Goal: Task Accomplishment & Management: Use online tool/utility

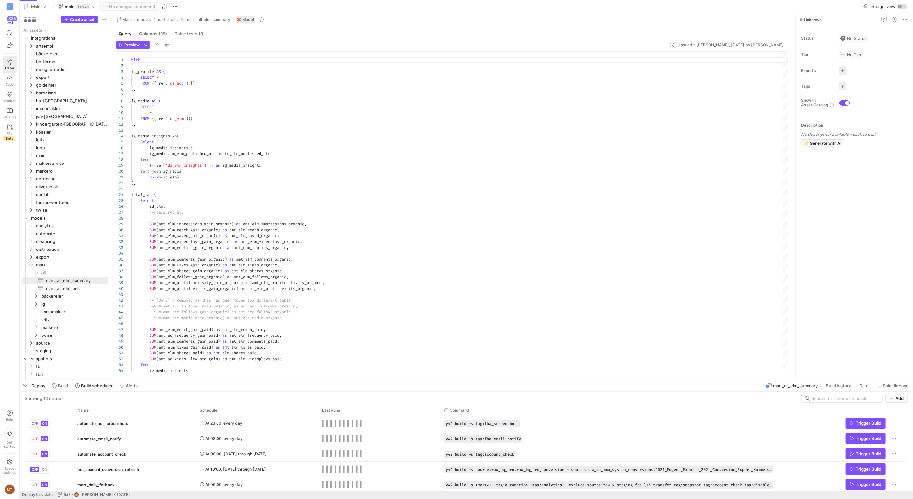
scroll to position [59, 0]
click at [517, 379] on div at bounding box center [467, 380] width 894 height 3
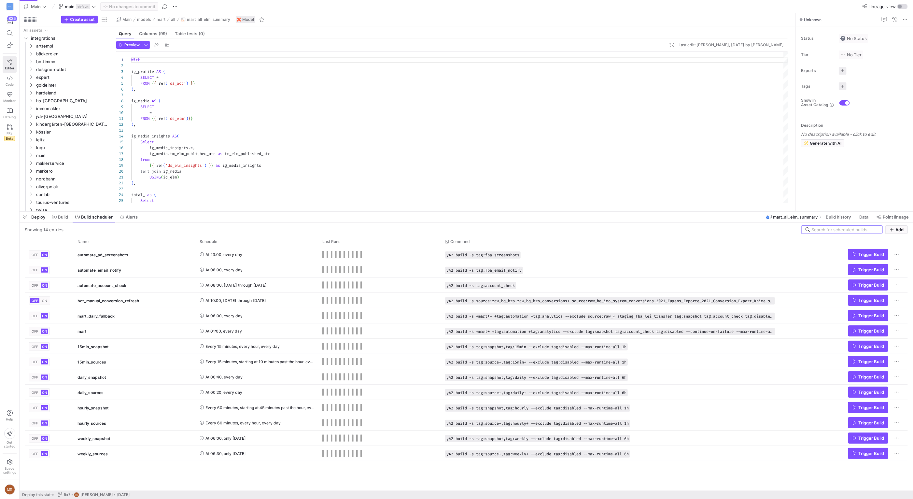
drag, startPoint x: 519, startPoint y: 379, endPoint x: 527, endPoint y: 211, distance: 168.9
click at [527, 211] on div at bounding box center [467, 211] width 894 height 3
click at [55, 216] on icon at bounding box center [54, 217] width 5 height 5
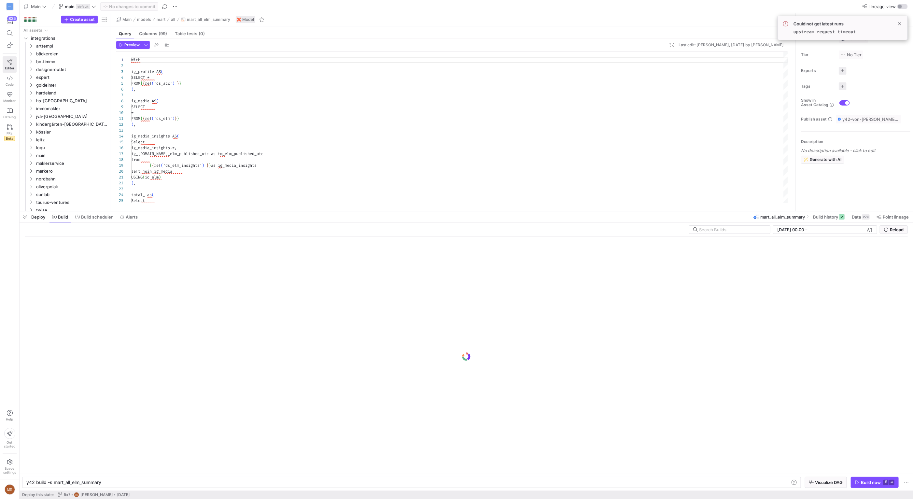
scroll to position [0, 75]
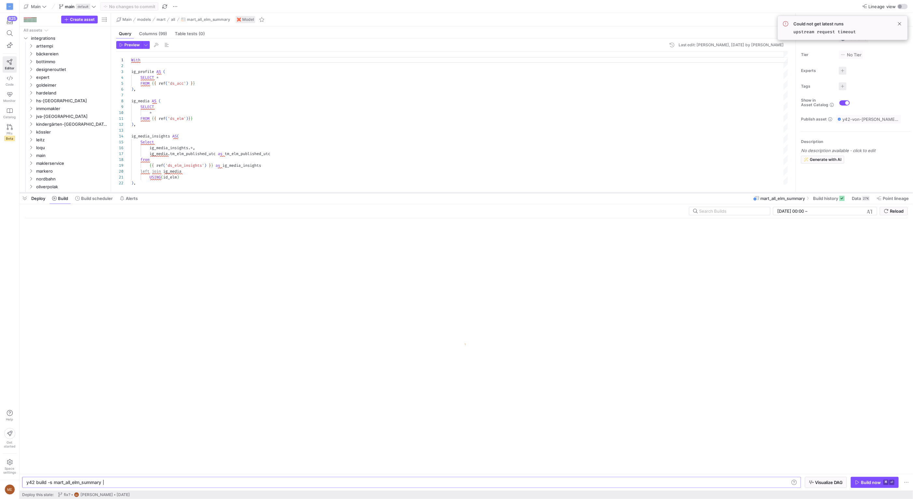
drag, startPoint x: 305, startPoint y: 212, endPoint x: 306, endPoint y: 193, distance: 19.0
click at [306, 193] on div at bounding box center [467, 192] width 894 height 3
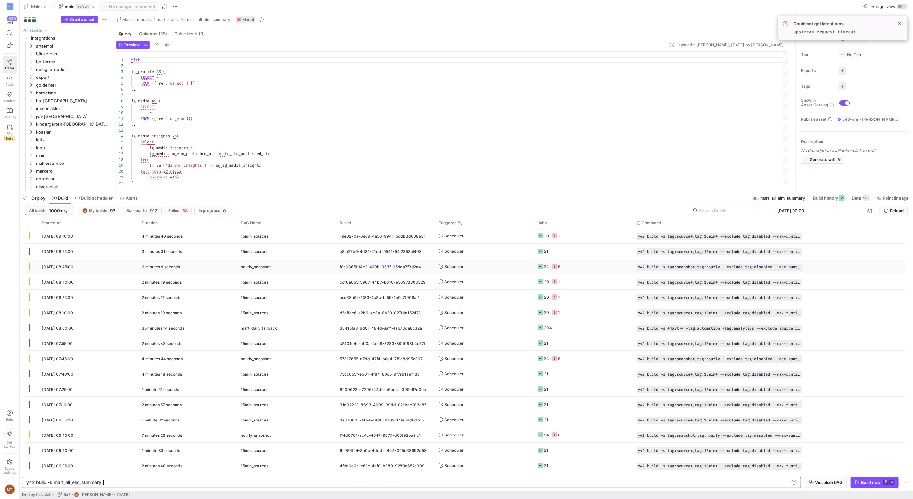
click at [554, 267] on icon at bounding box center [554, 266] width 5 height 5
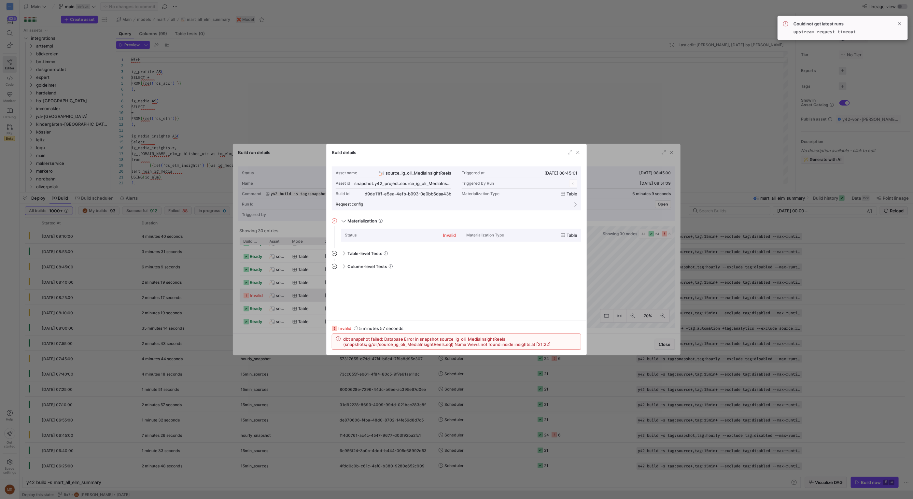
scroll to position [59, 0]
click at [578, 152] on span "button" at bounding box center [578, 152] width 7 height 7
click at [415, 82] on div at bounding box center [456, 249] width 913 height 499
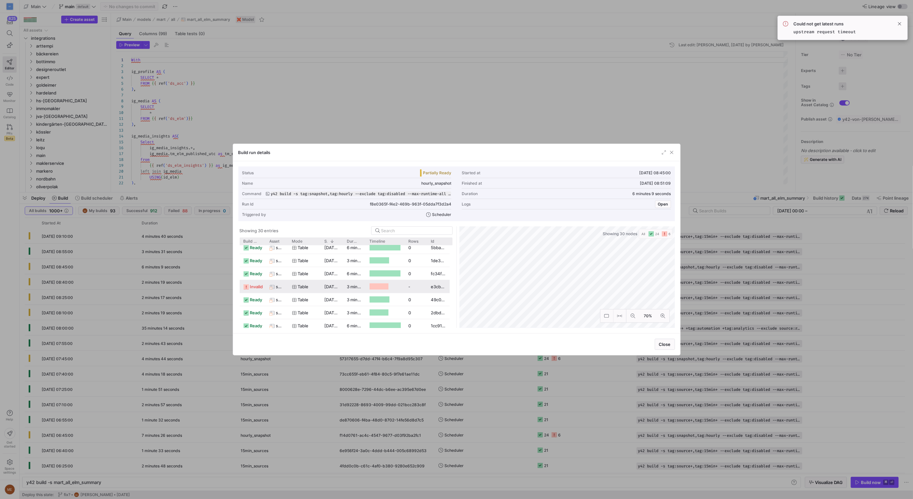
click at [414, 82] on div at bounding box center [456, 249] width 913 height 499
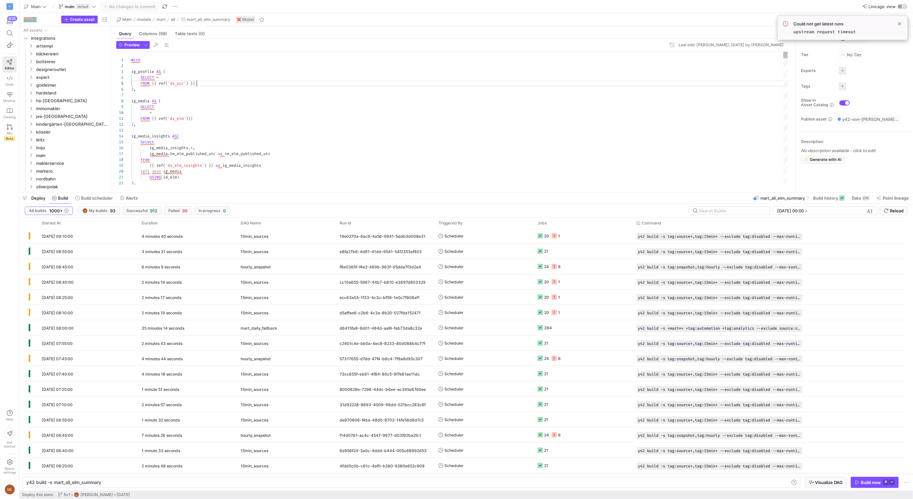
click at [57, 188] on span "ig" at bounding box center [63, 185] width 55 height 7
click at [59, 158] on span "jva" at bounding box center [66, 154] width 50 height 7
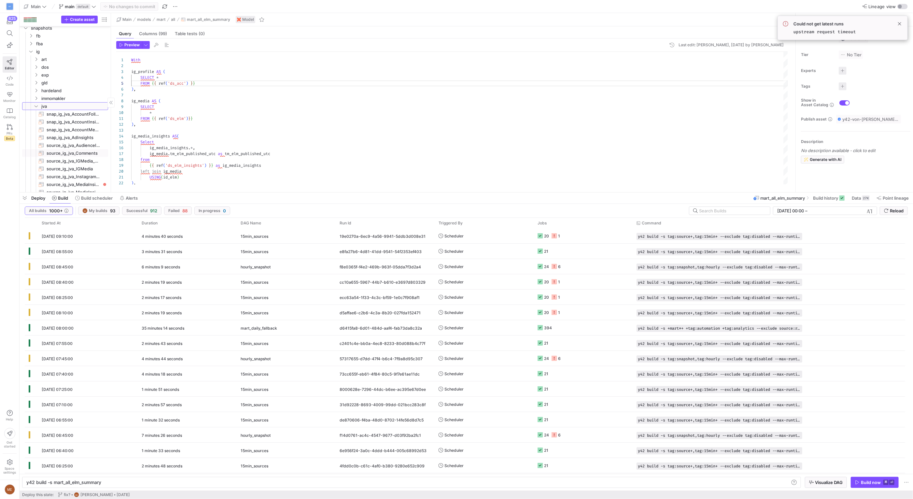
scroll to position [331, 0]
click at [83, 185] on span "source_ig_jva_MediaInsightReels​​​​​​​" at bounding box center [74, 183] width 54 height 7
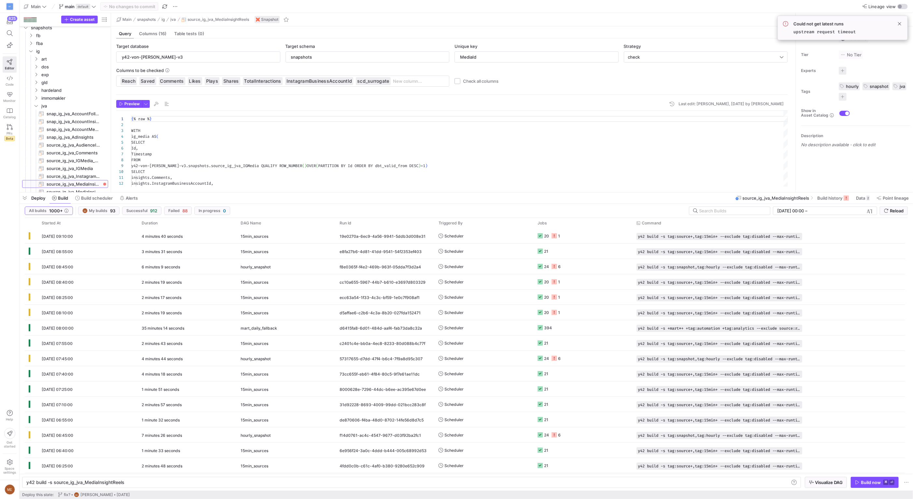
type textarea "y42 build -s source_ig_jva_MediaInsightReels"
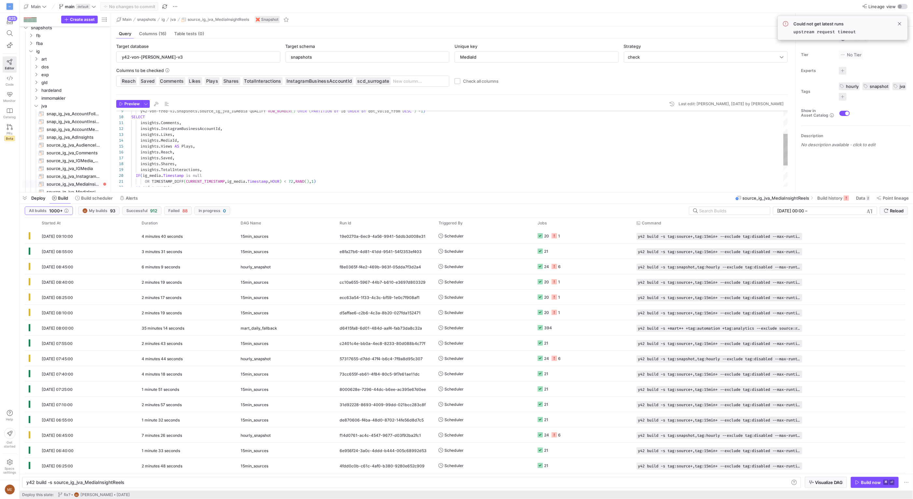
type textarea "insights.Comments, insights.InstagramBusinessAccountId, insights.Likes, insight…"
click at [188, 147] on div "y42 - von - [PERSON_NAME] - v3 . snapshots . source_ig_jva_IGMedia QUALIFY ROW_…" at bounding box center [459, 146] width 657 height 181
click at [25, 199] on span "button" at bounding box center [25, 197] width 10 height 11
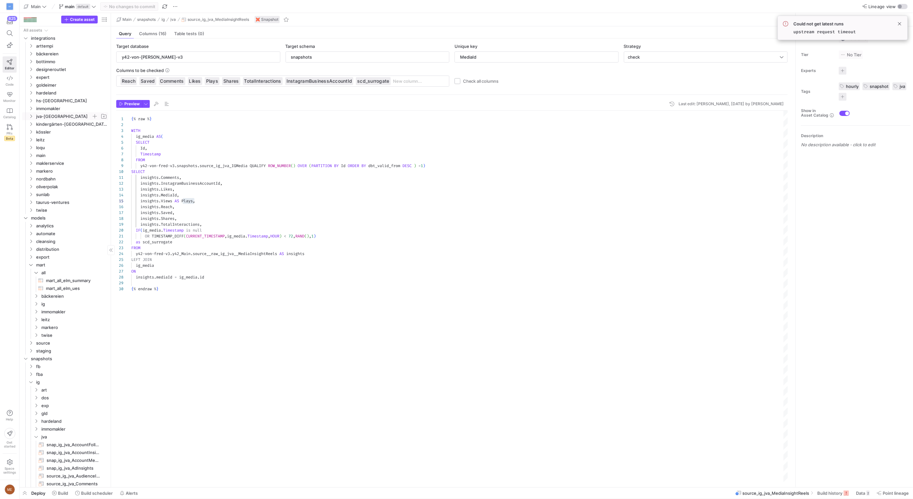
click at [50, 117] on span "jva-[GEOGRAPHIC_DATA]" at bounding box center [63, 116] width 55 height 7
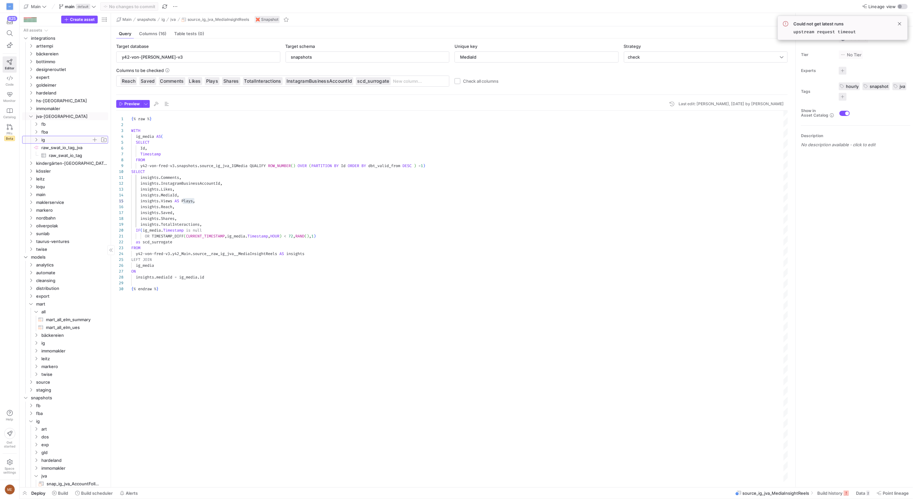
click at [55, 140] on span "ig" at bounding box center [66, 139] width 50 height 7
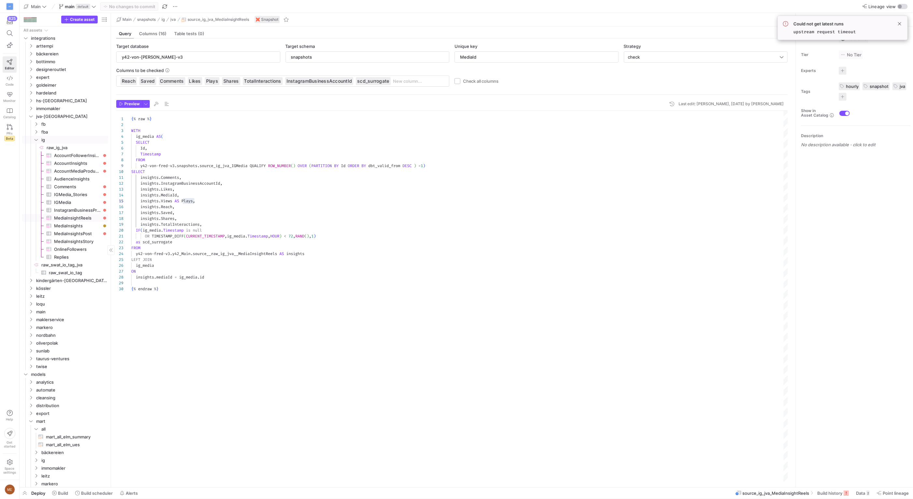
click at [73, 219] on span "MediaInsightReels​​​​​​​​​" at bounding box center [77, 217] width 47 height 7
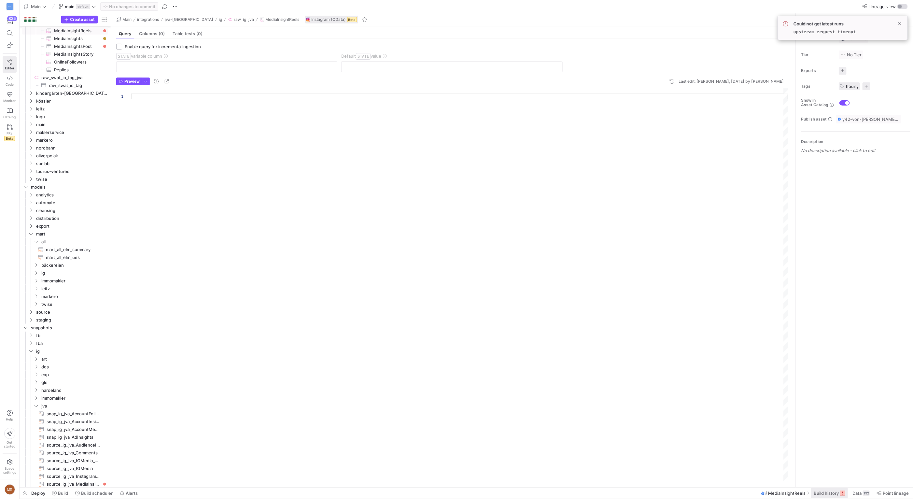
click at [827, 496] on span at bounding box center [829, 493] width 37 height 10
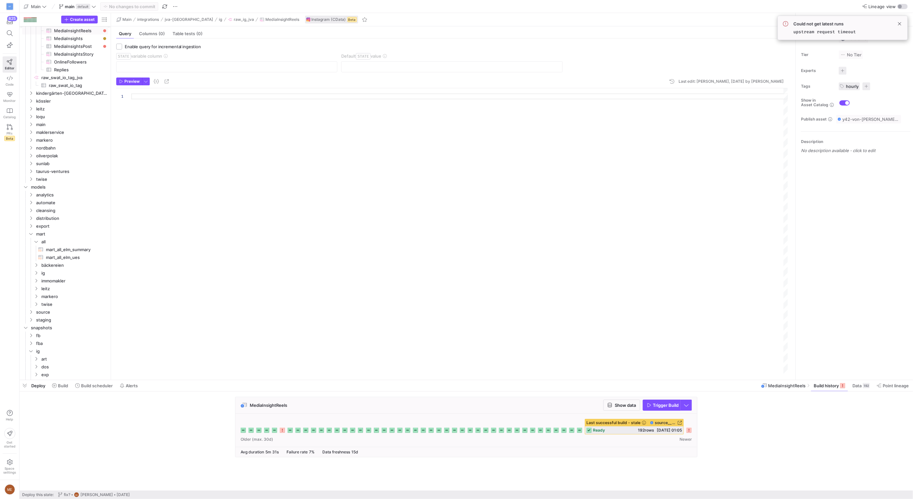
click at [690, 431] on icon at bounding box center [689, 430] width 5 height 5
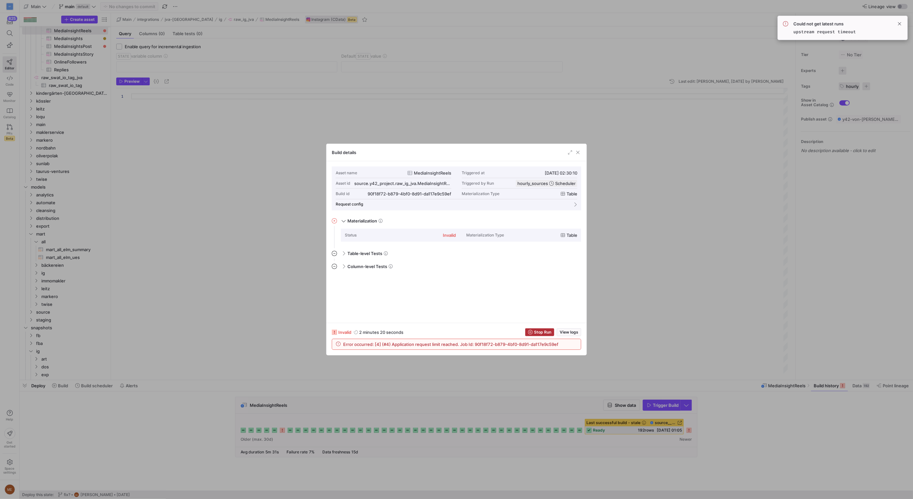
click at [734, 434] on div at bounding box center [456, 249] width 913 height 499
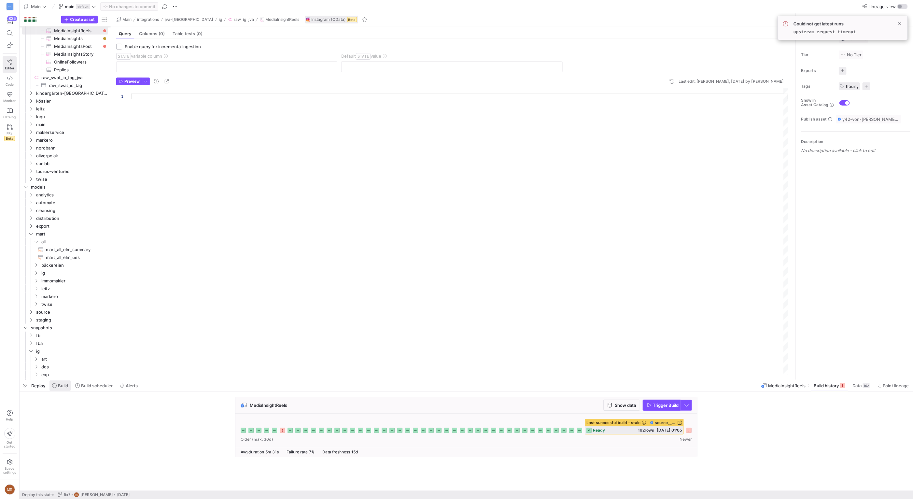
click at [70, 388] on span at bounding box center [60, 385] width 21 height 10
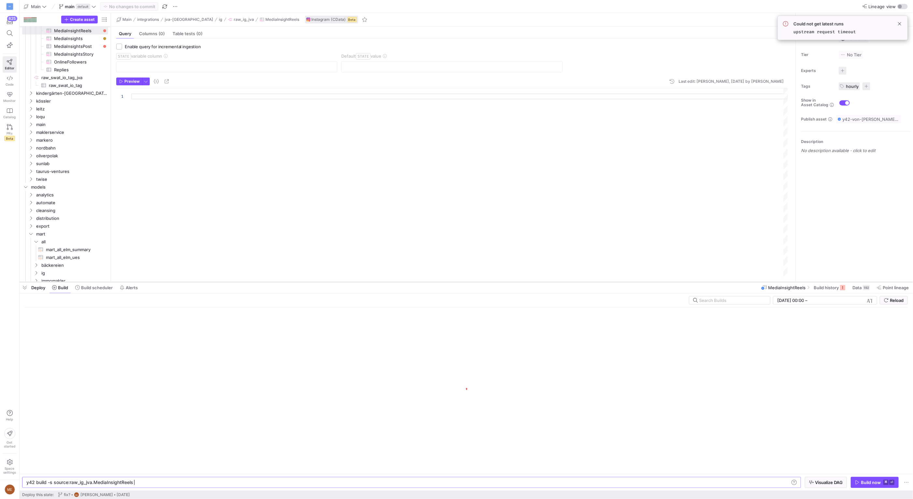
drag, startPoint x: 213, startPoint y: 380, endPoint x: 226, endPoint y: 282, distance: 99.2
click at [224, 282] on div at bounding box center [467, 282] width 894 height 3
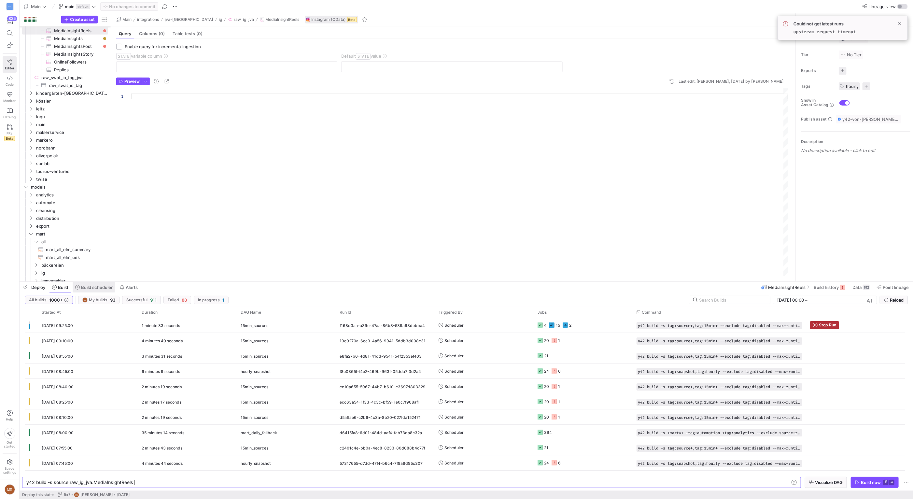
click at [97, 289] on span "Build scheduler" at bounding box center [97, 287] width 32 height 5
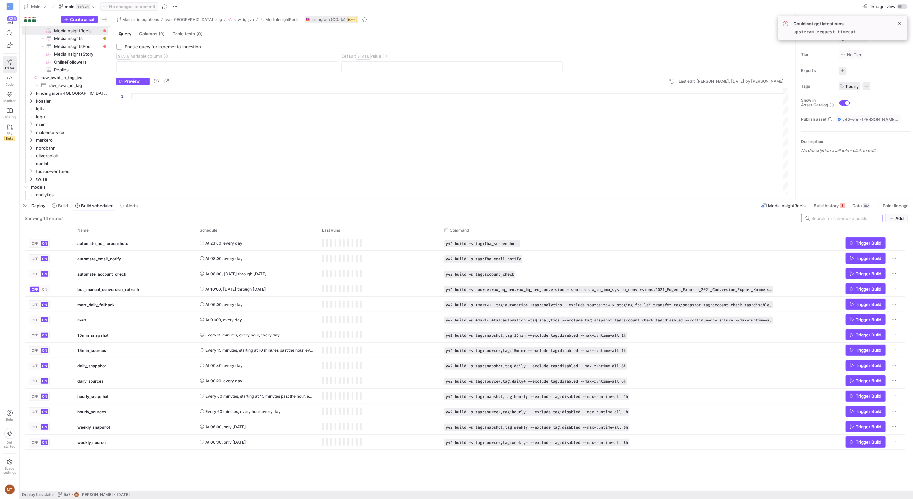
drag, startPoint x: 346, startPoint y: 198, endPoint x: 321, endPoint y: 320, distance: 124.2
click at [347, 199] on div at bounding box center [467, 200] width 894 height 3
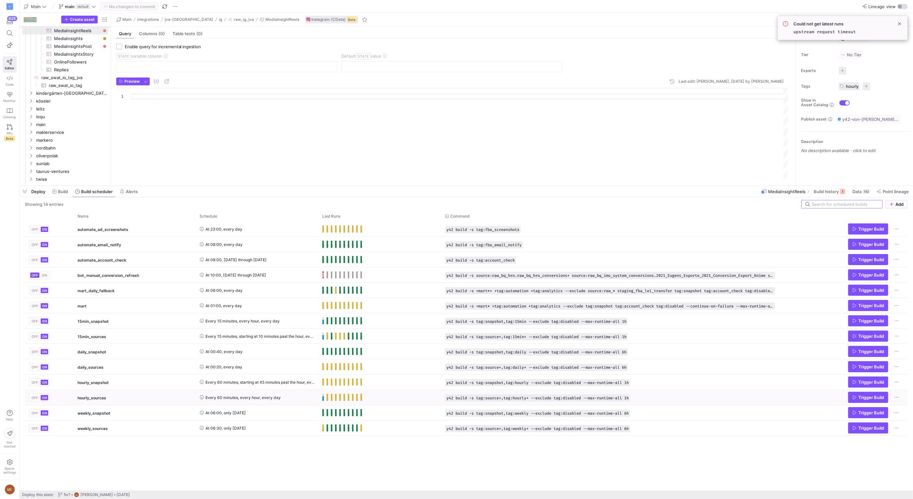
click at [324, 398] on span "Press SPACE to select this row." at bounding box center [323, 397] width 2 height 7
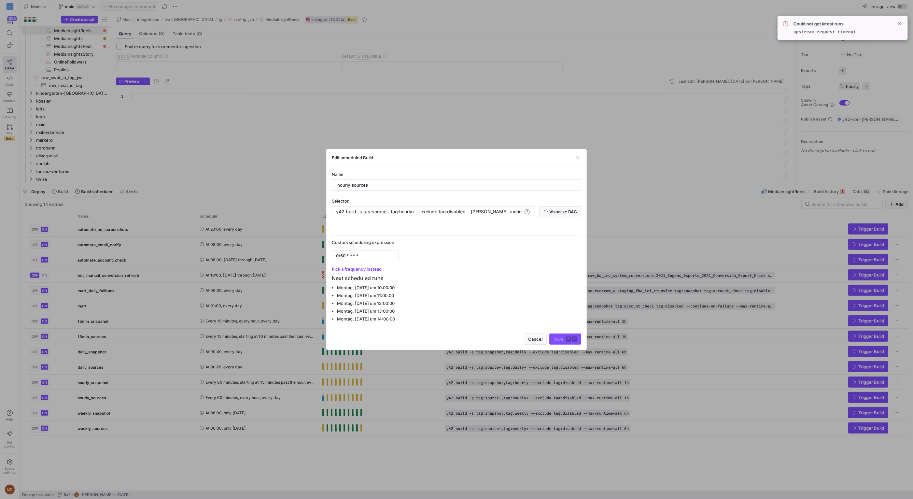
click at [320, 396] on div at bounding box center [456, 249] width 913 height 499
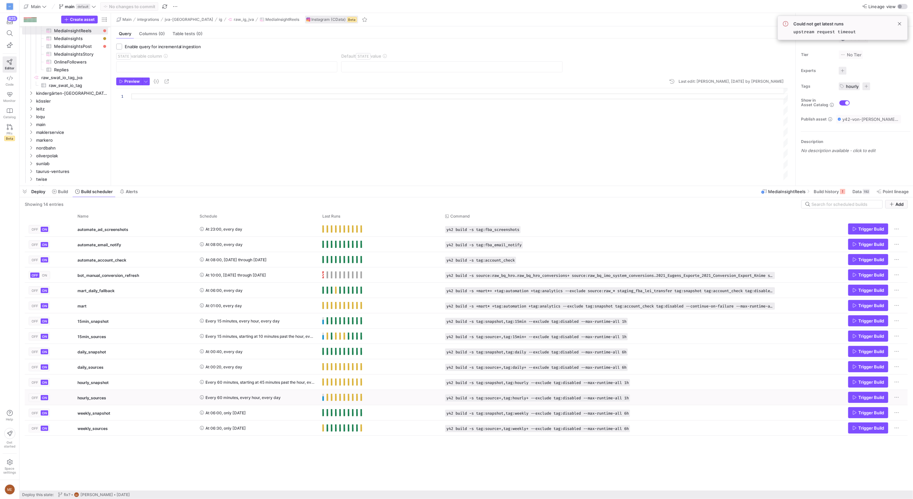
click at [872, 397] on span "Trigger Build" at bounding box center [871, 397] width 26 height 5
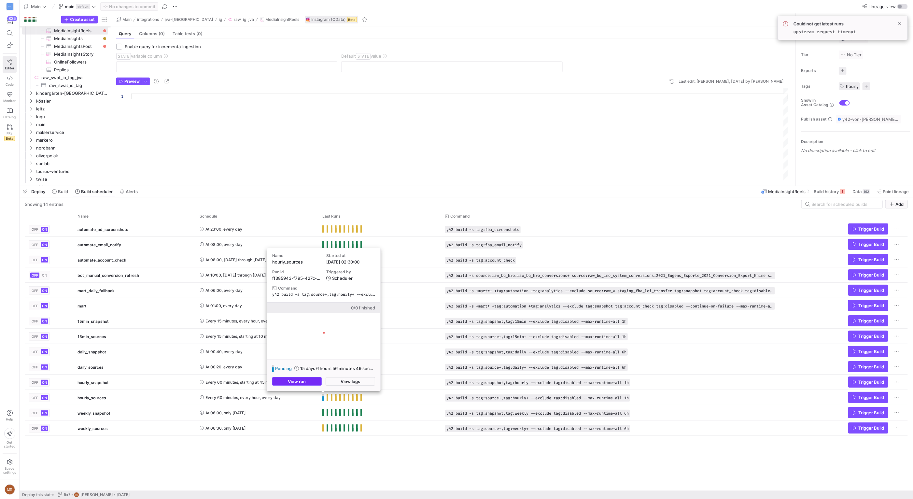
click at [313, 382] on span "button" at bounding box center [297, 381] width 49 height 8
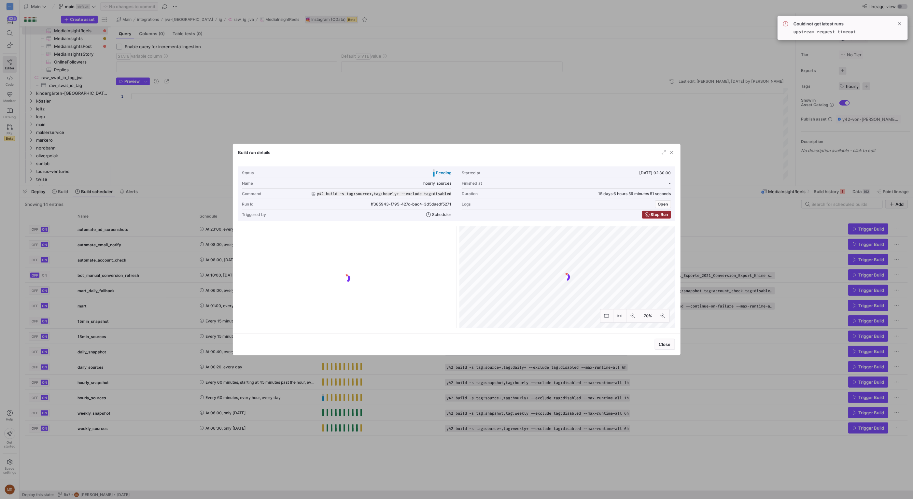
click at [654, 217] on span "button" at bounding box center [657, 214] width 28 height 7
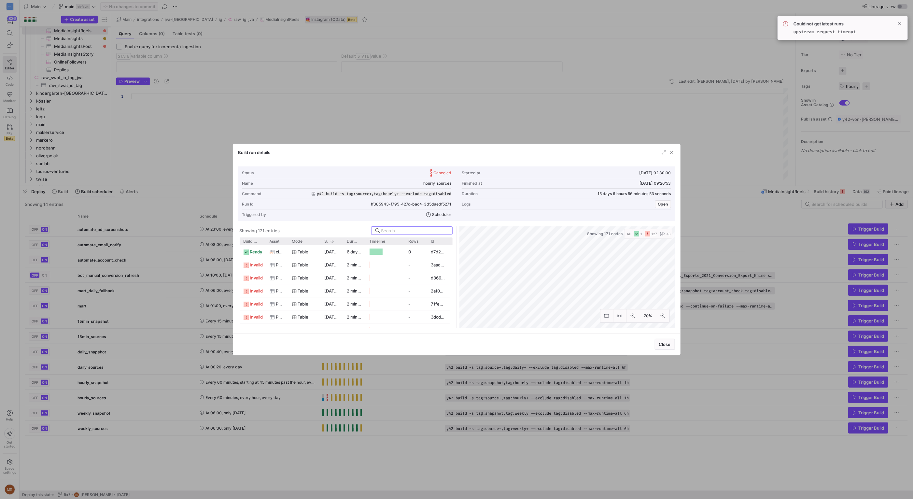
click at [365, 455] on div at bounding box center [456, 249] width 913 height 499
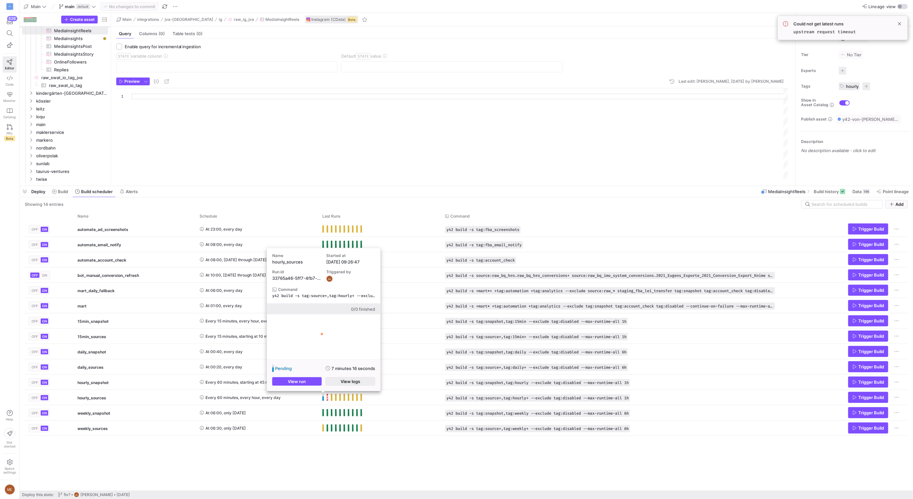
click at [335, 378] on span "button" at bounding box center [350, 381] width 49 height 8
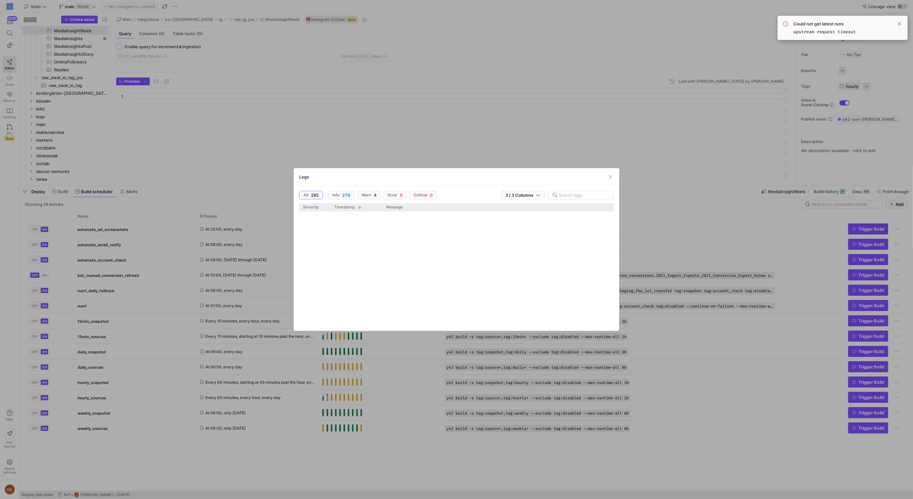
scroll to position [704, 0]
click at [425, 472] on div at bounding box center [456, 249] width 913 height 499
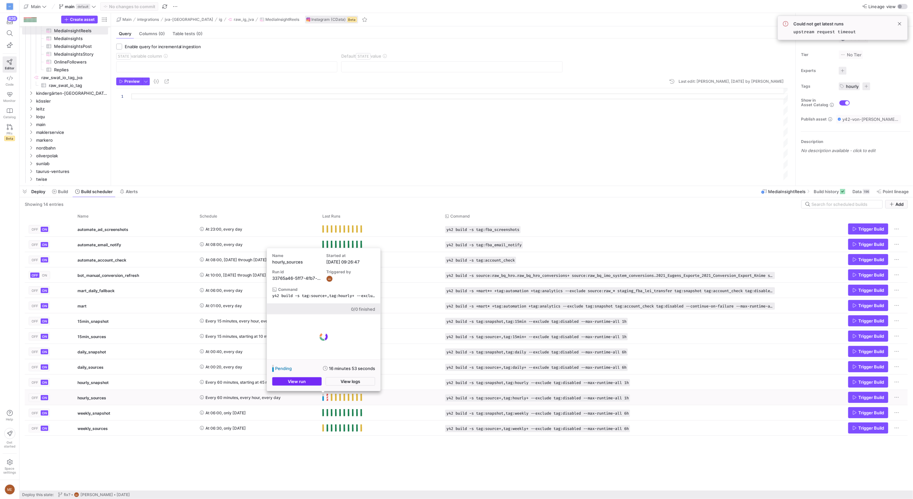
click at [317, 382] on span "button" at bounding box center [297, 381] width 49 height 8
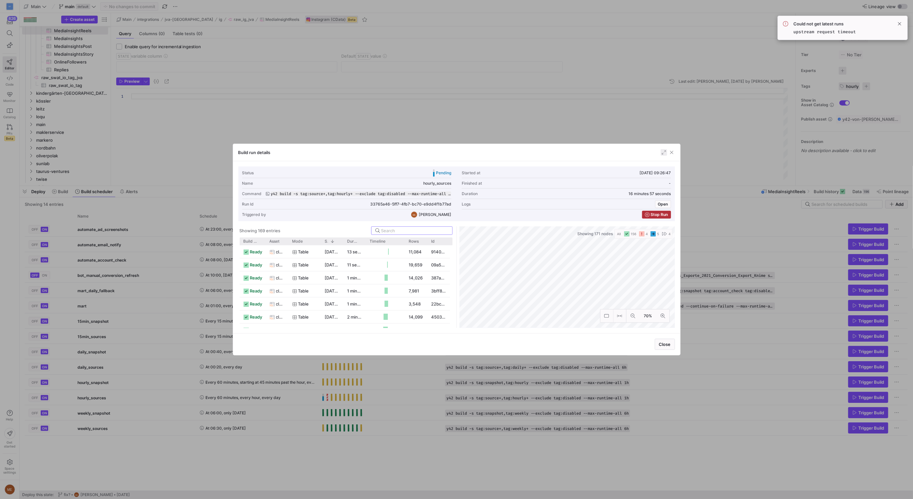
click at [662, 154] on span "button" at bounding box center [664, 152] width 7 height 7
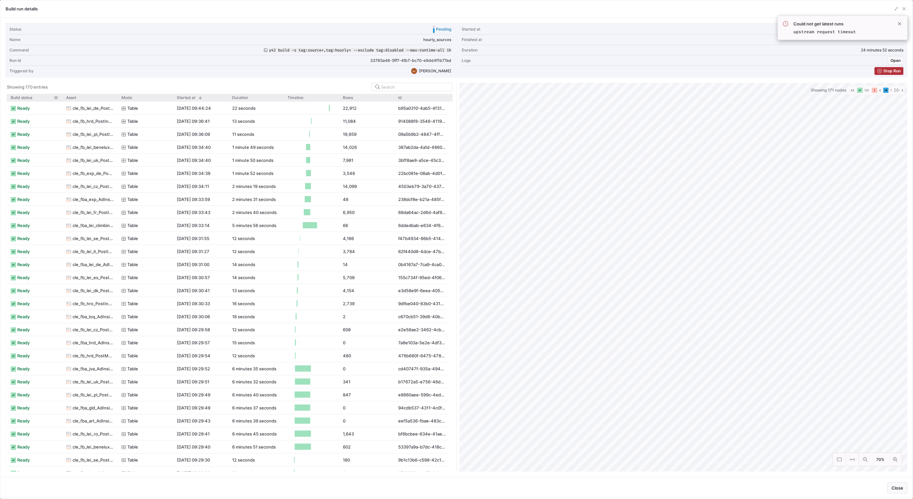
click at [25, 99] on span "Build status" at bounding box center [21, 97] width 21 height 5
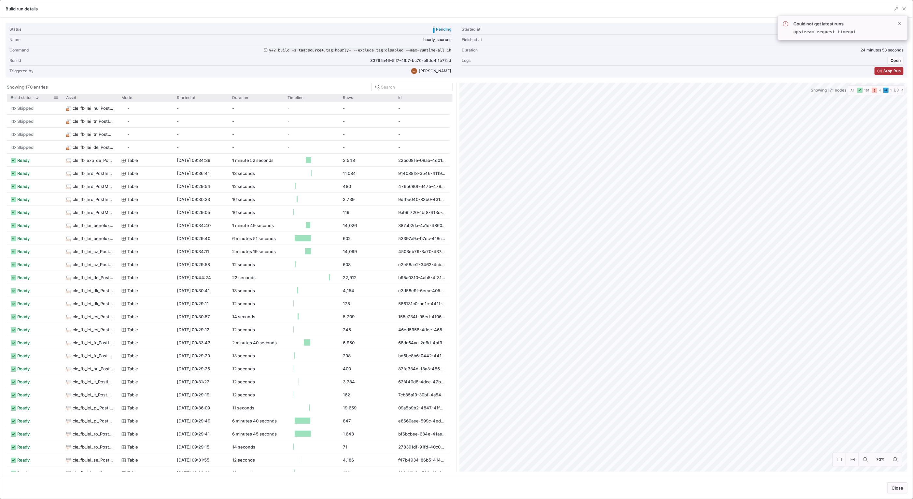
click at [25, 99] on span "Build status" at bounding box center [21, 97] width 21 height 5
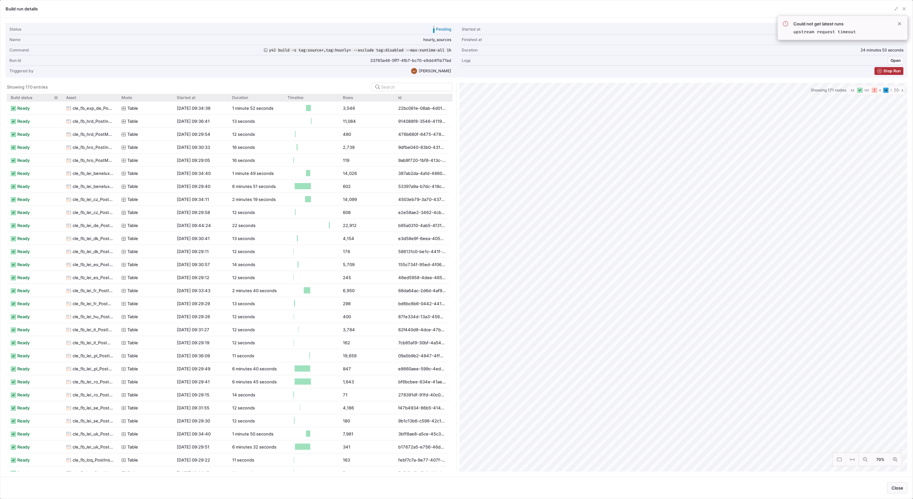
click at [25, 99] on span "Build status" at bounding box center [21, 97] width 21 height 5
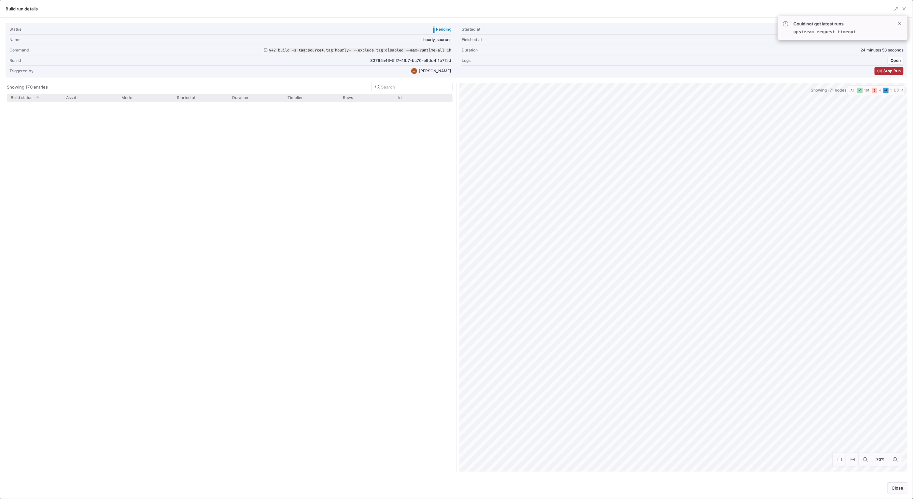
scroll to position [1845, 0]
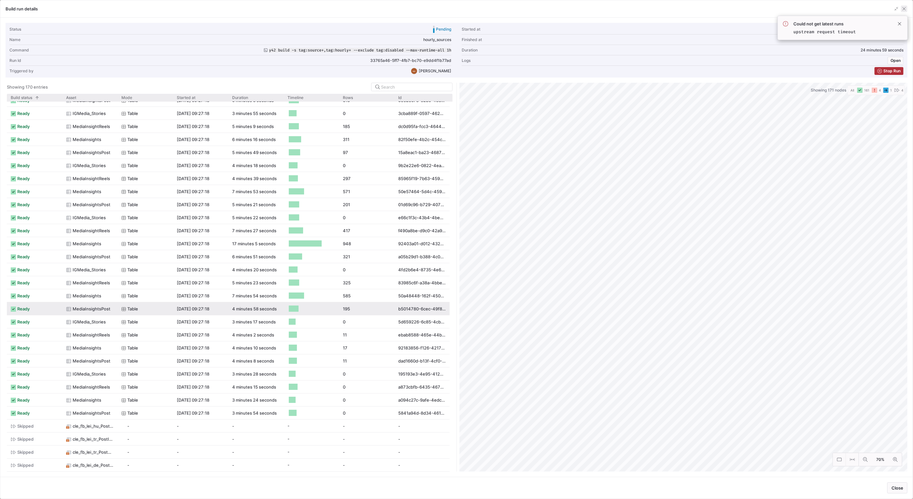
click at [904, 9] on span "button" at bounding box center [904, 9] width 7 height 7
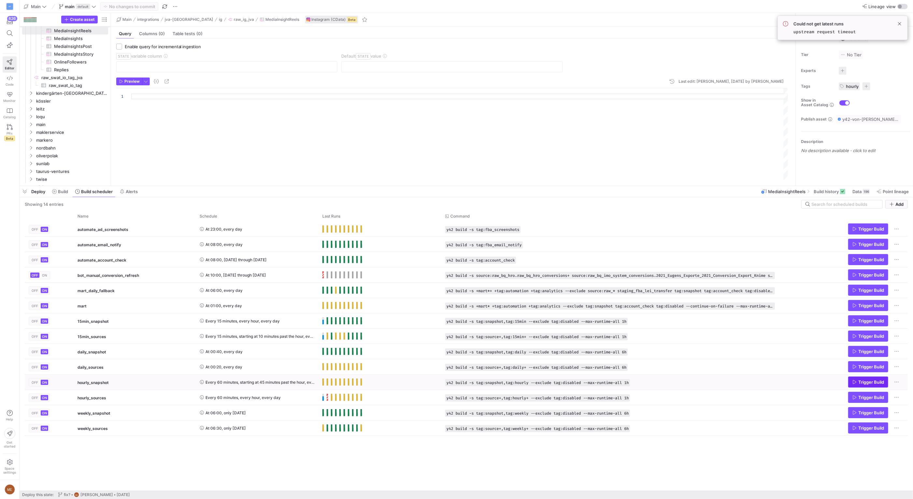
click at [869, 382] on span "Trigger Build" at bounding box center [871, 381] width 26 height 5
